Goal: Task Accomplishment & Management: Manage account settings

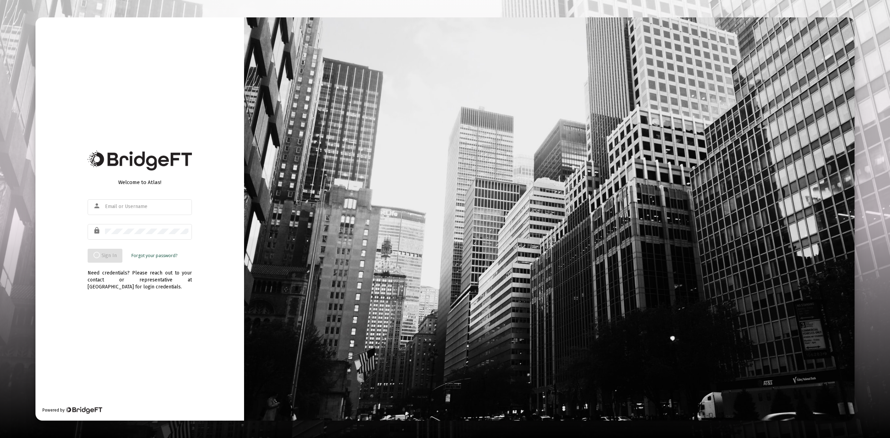
type input "[EMAIL_ADDRESS][DOMAIN_NAME]"
click at [129, 327] on div "Welcome to Atlas! person gregorybean@gmail.com lock Sign In Forgot your passwor…" at bounding box center [139, 218] width 209 height 403
click at [146, 177] on div "Welcome to Atlas! person gregorybean@gmail.com lock Sign In Forgot your passwor…" at bounding box center [140, 218] width 104 height 89
drag, startPoint x: 145, startPoint y: 144, endPoint x: 144, endPoint y: 153, distance: 9.1
click at [146, 144] on div "Welcome to Atlas! person gregorybean@gmail.com lock Sign In Forgot your passwor…" at bounding box center [139, 218] width 209 height 403
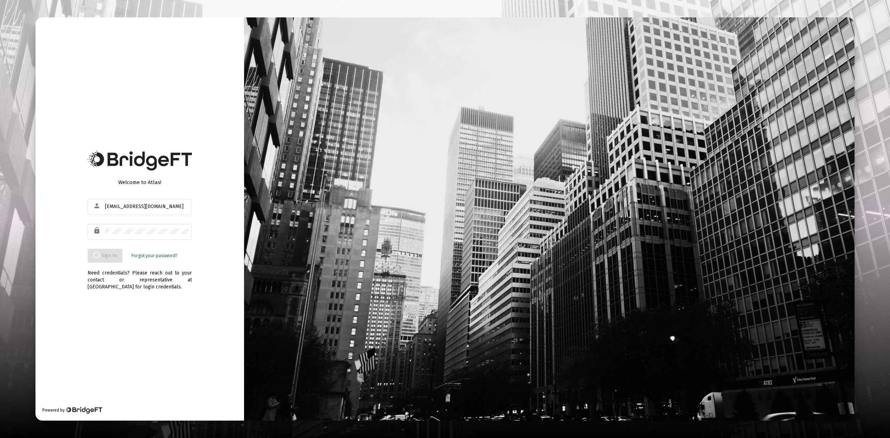
drag, startPoint x: 83, startPoint y: 304, endPoint x: 86, endPoint y: 299, distance: 5.6
click at [86, 302] on div "Welcome to Atlas! person gregorybean@gmail.com lock Sign In Forgot your passwor…" at bounding box center [139, 218] width 209 height 403
click at [142, 205] on input "text" at bounding box center [146, 207] width 83 height 6
type input "[EMAIL_ADDRESS][DOMAIN_NAME]"
click at [101, 261] on button "Sign In" at bounding box center [101, 256] width 26 height 14
